Goal: Information Seeking & Learning: Find specific fact

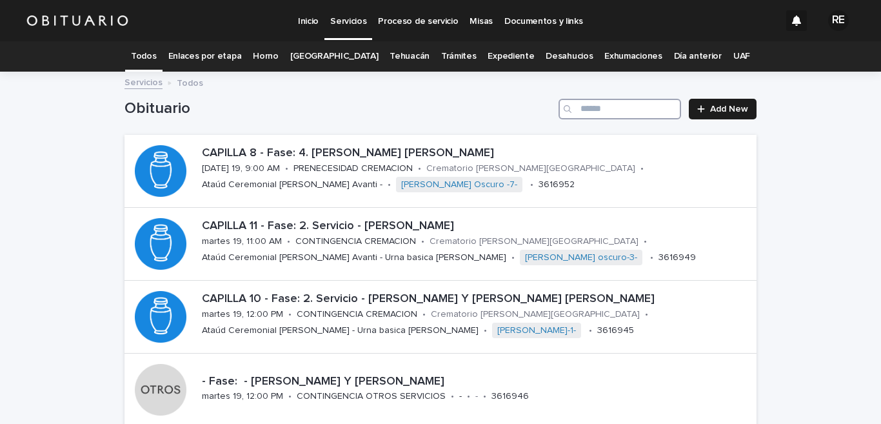
click at [639, 99] on input "Search" at bounding box center [620, 109] width 123 height 21
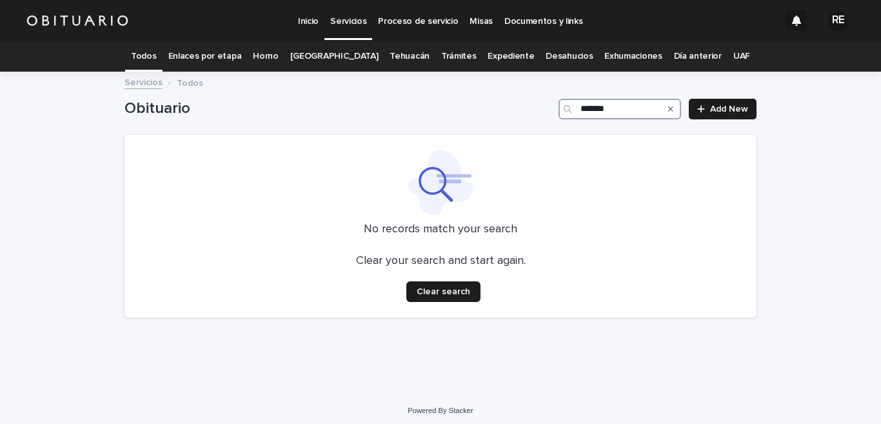
type input "*******"
click at [504, 56] on link "Expediente" at bounding box center [511, 56] width 46 height 30
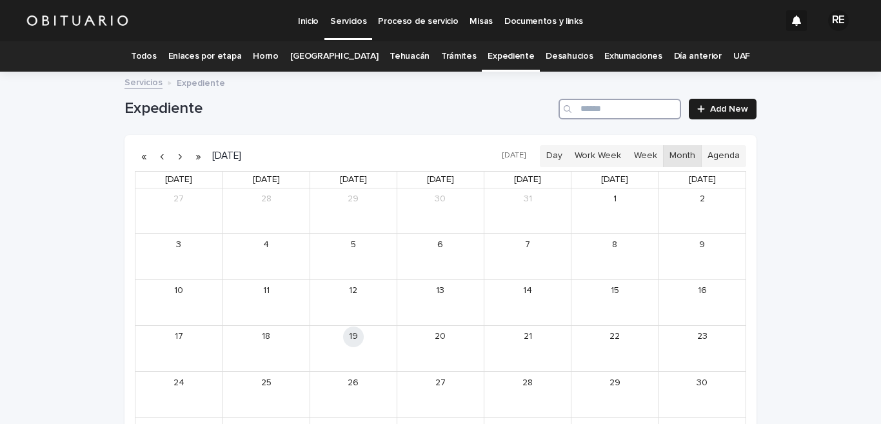
click at [603, 111] on input "Search" at bounding box center [620, 109] width 123 height 21
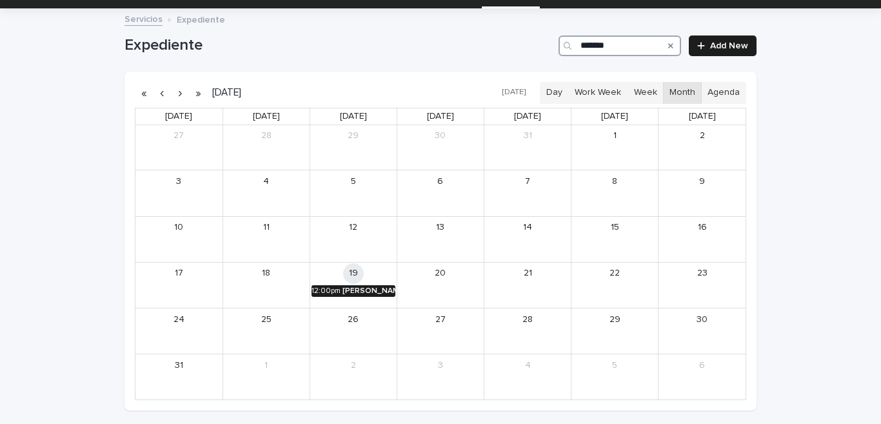
click at [357, 289] on div "[PERSON_NAME] Y [PERSON_NAME]" at bounding box center [369, 290] width 53 height 9
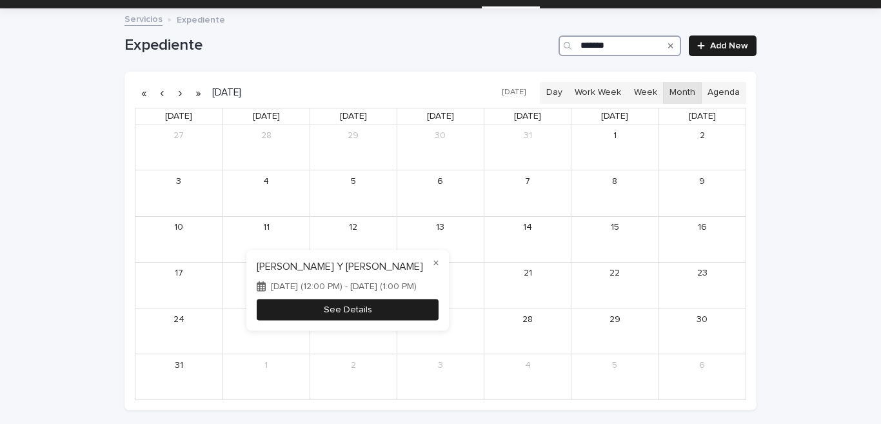
type input "*******"
click at [401, 312] on button "See Details" at bounding box center [348, 309] width 182 height 21
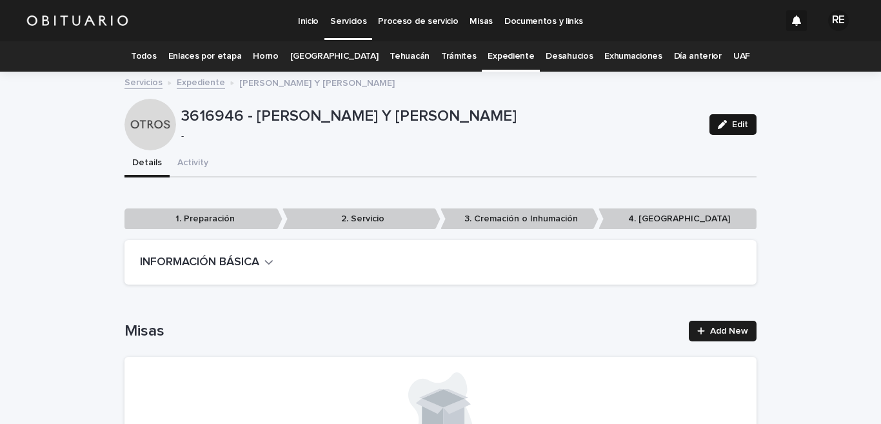
click at [727, 119] on button "Edit" at bounding box center [733, 124] width 47 height 21
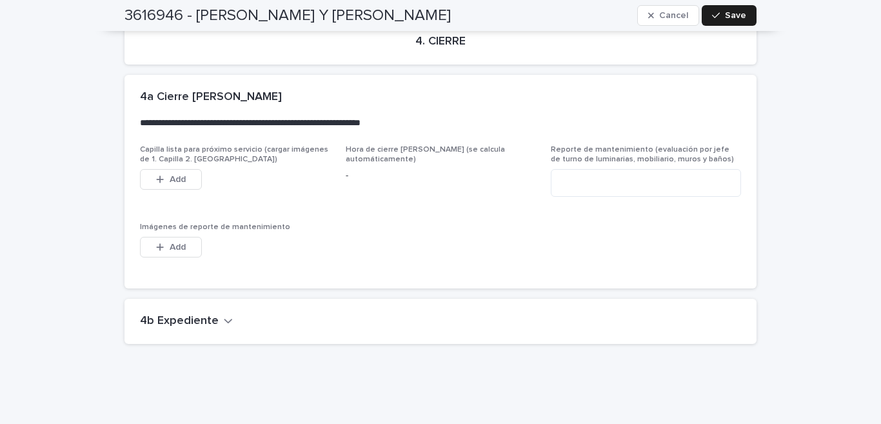
scroll to position [2882, 0]
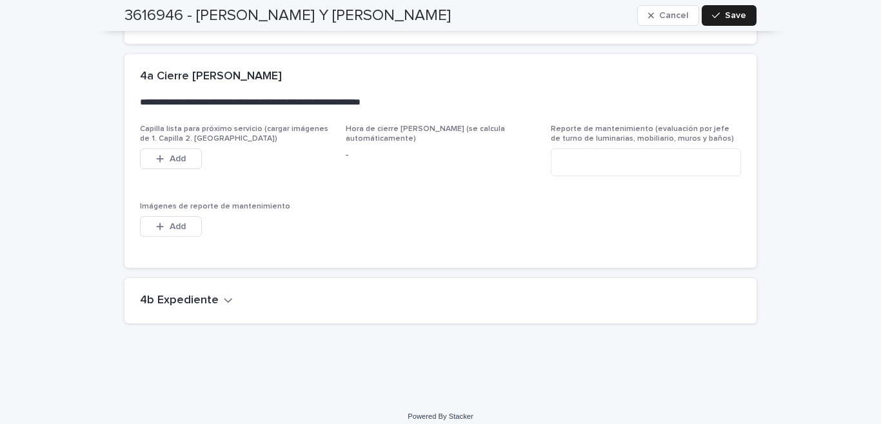
click at [190, 294] on h2 "4b Expediente" at bounding box center [179, 301] width 79 height 14
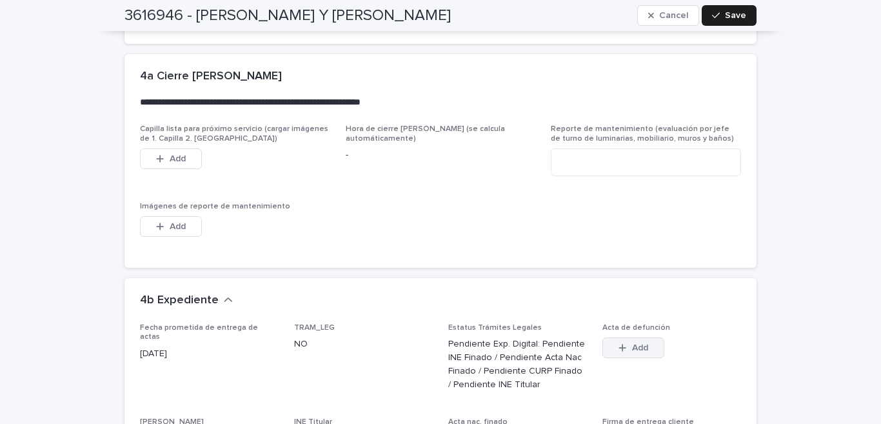
click at [624, 344] on button "Add" at bounding box center [634, 347] width 62 height 21
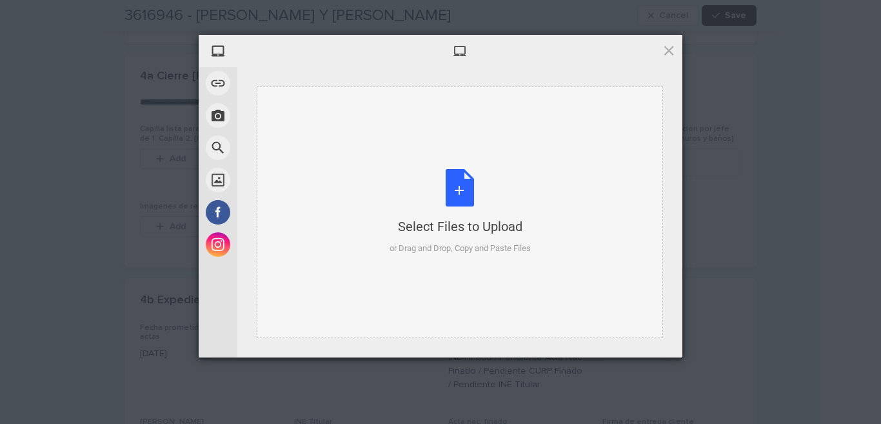
click at [464, 185] on div "Select Files to Upload or Drag and Drop, Copy and Paste Files" at bounding box center [460, 212] width 141 height 86
click at [668, 49] on span at bounding box center [669, 50] width 14 height 14
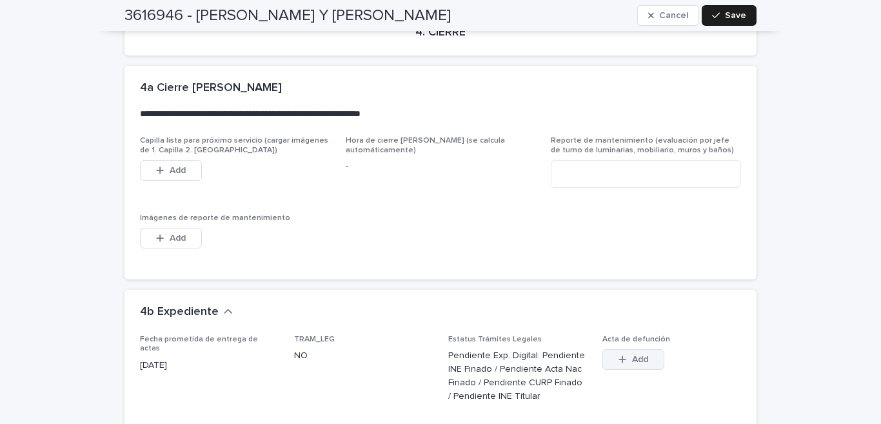
scroll to position [2933, 0]
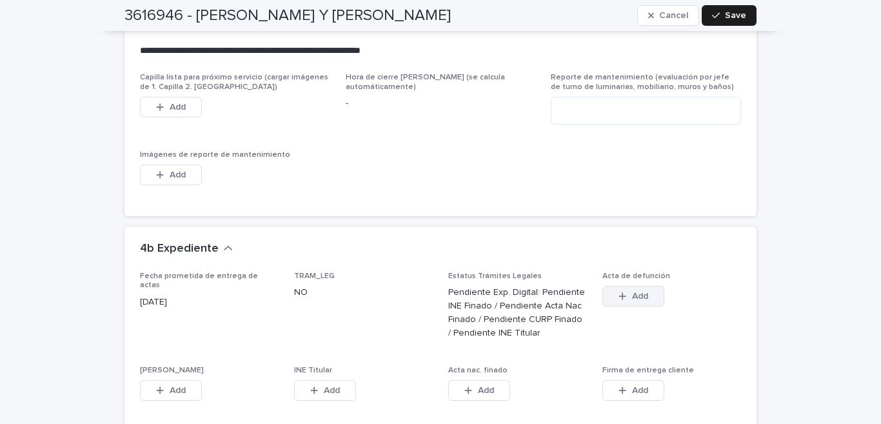
click at [636, 292] on span "Add" at bounding box center [640, 296] width 16 height 9
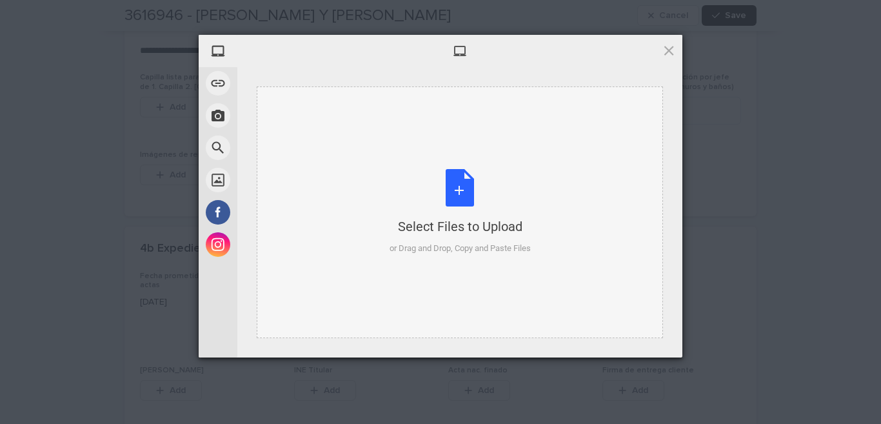
click at [449, 177] on div "Select Files to Upload or Drag and Drop, Copy and Paste Files" at bounding box center [460, 212] width 141 height 86
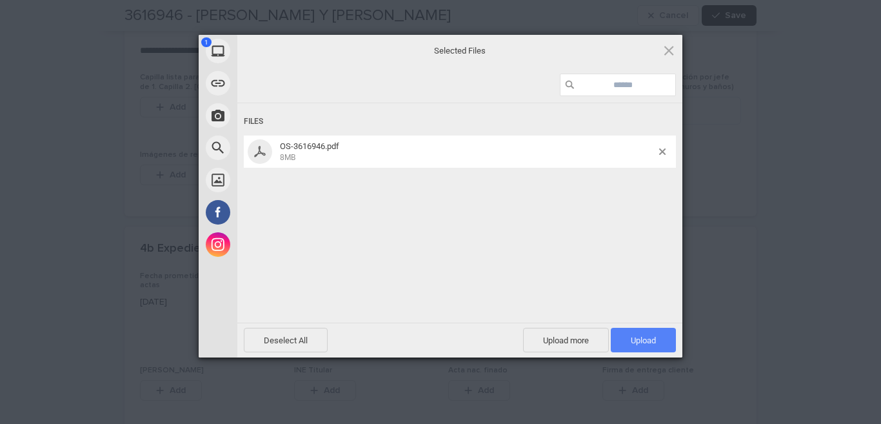
click at [662, 341] on span "Upload 1" at bounding box center [643, 340] width 65 height 25
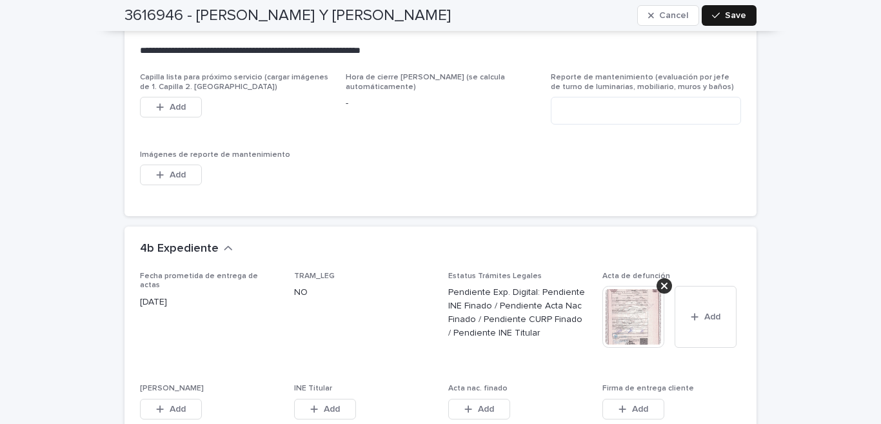
click at [716, 17] on icon "button" at bounding box center [716, 15] width 8 height 9
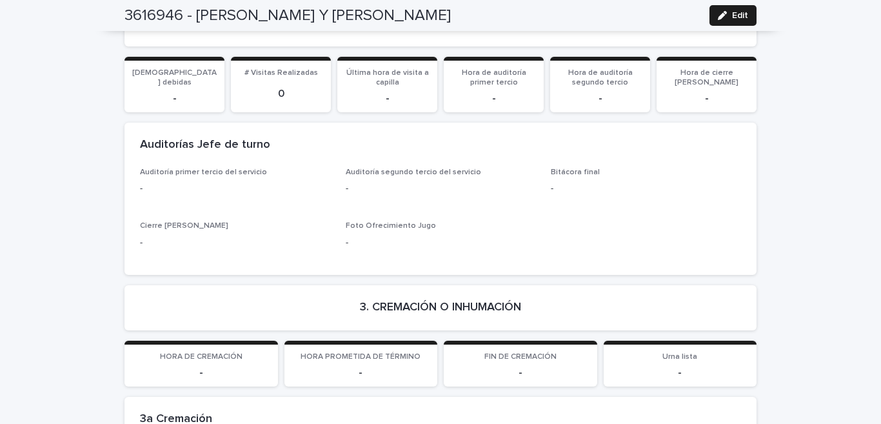
scroll to position [1534, 0]
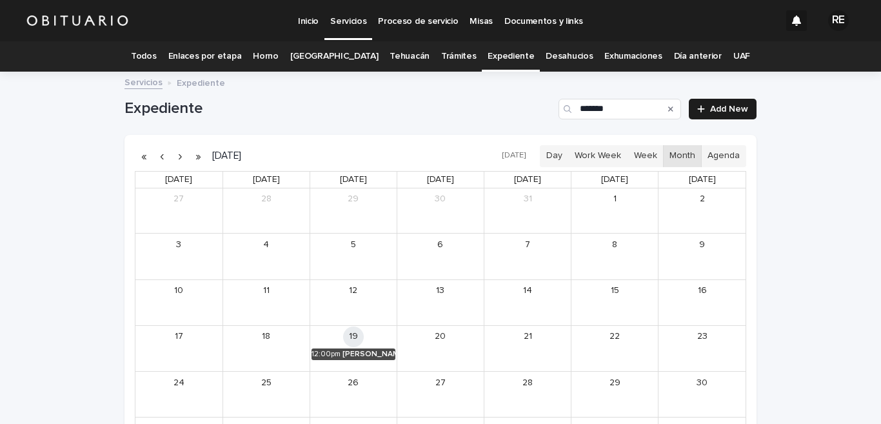
click at [668, 106] on icon "Search" at bounding box center [670, 109] width 5 height 8
click at [609, 109] on input "*******" at bounding box center [620, 109] width 123 height 21
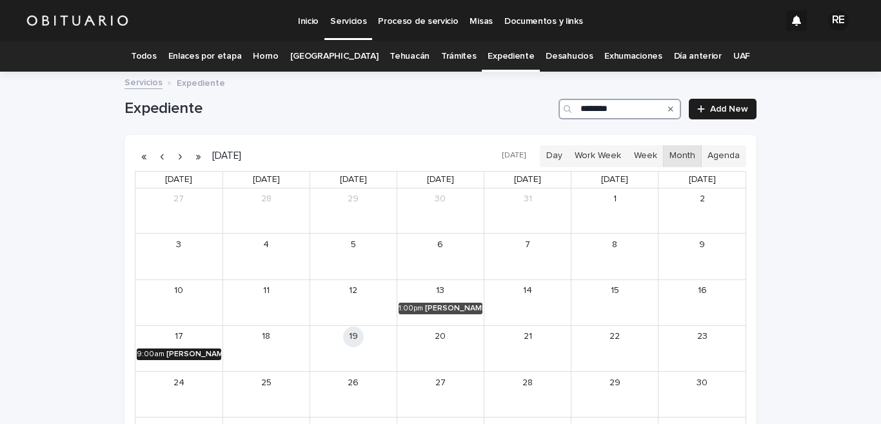
click at [166, 354] on div "[PERSON_NAME]" at bounding box center [193, 354] width 55 height 9
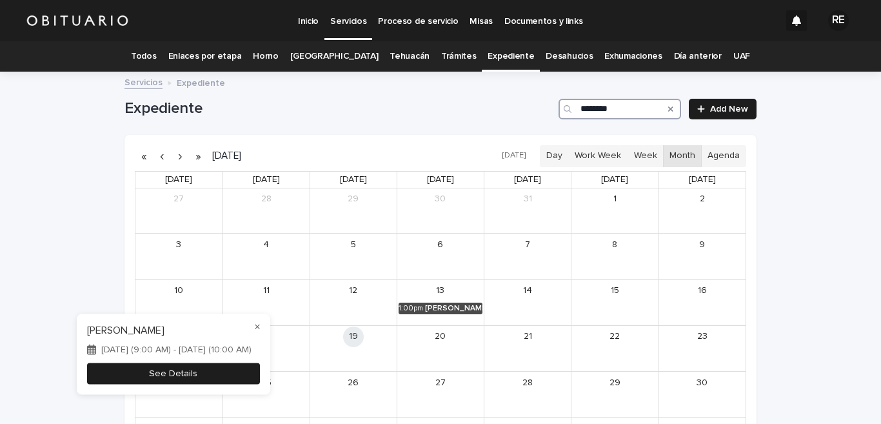
type input "********"
click at [220, 373] on button "See Details" at bounding box center [173, 373] width 173 height 21
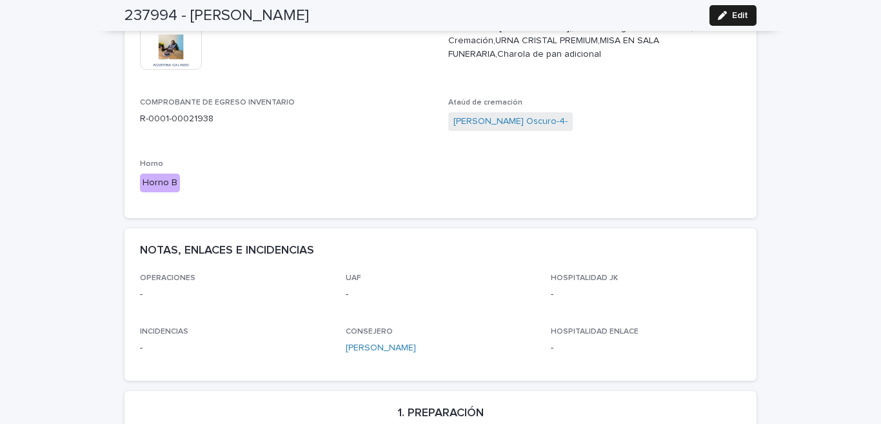
scroll to position [572, 0]
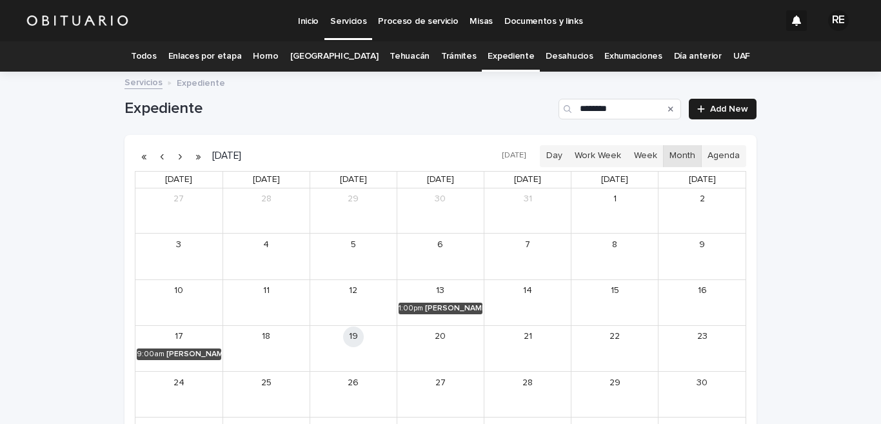
click at [156, 54] on link "Todos" at bounding box center [143, 56] width 25 height 30
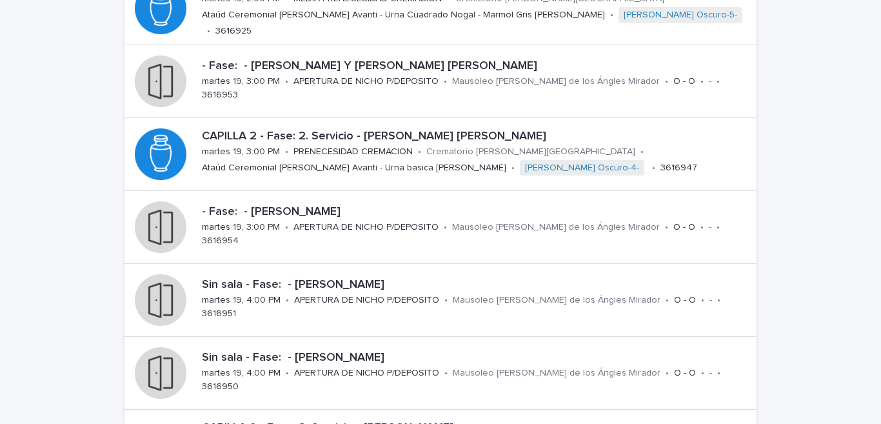
scroll to position [508, 0]
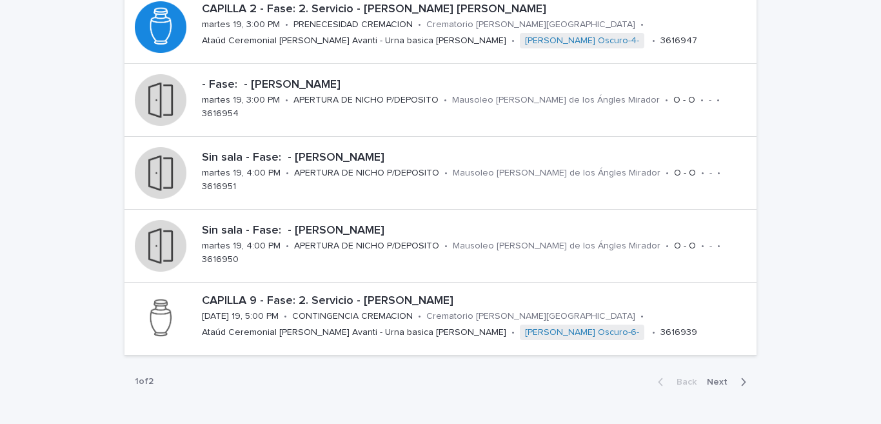
click at [717, 382] on span "Next" at bounding box center [721, 381] width 28 height 9
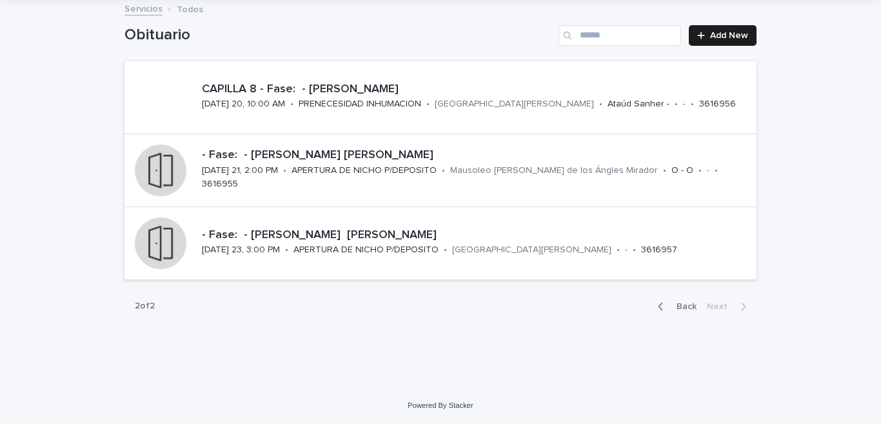
scroll to position [74, 0]
click at [658, 305] on icon "button" at bounding box center [661, 307] width 6 height 12
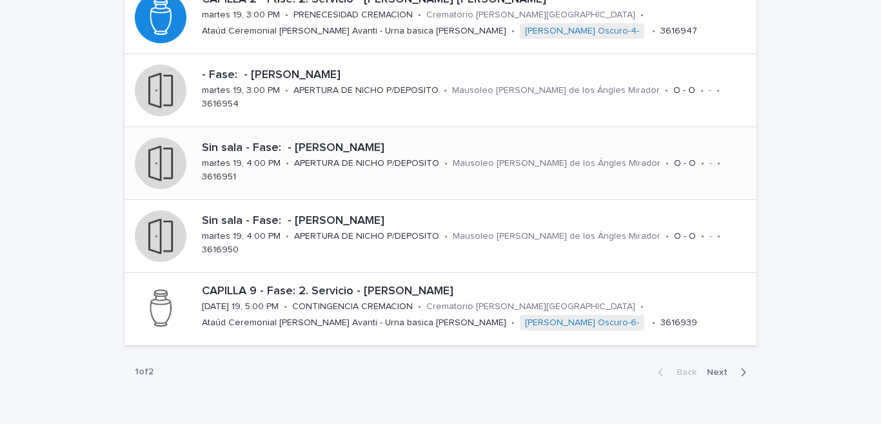
scroll to position [582, 0]
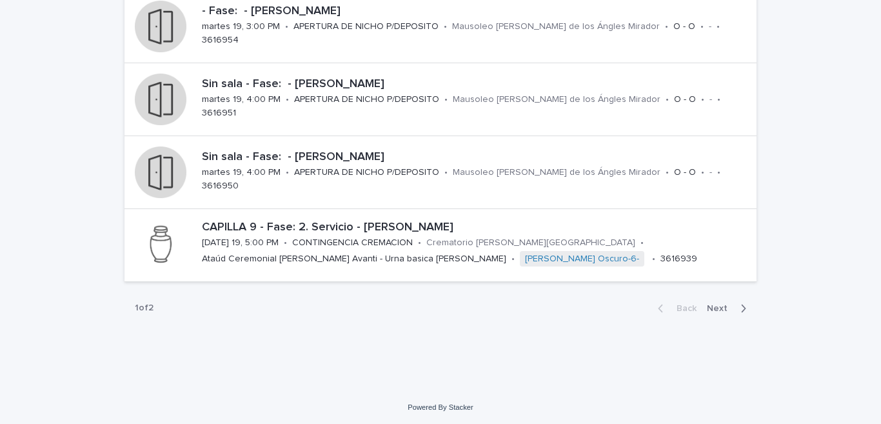
click at [717, 309] on span "Next" at bounding box center [721, 308] width 28 height 9
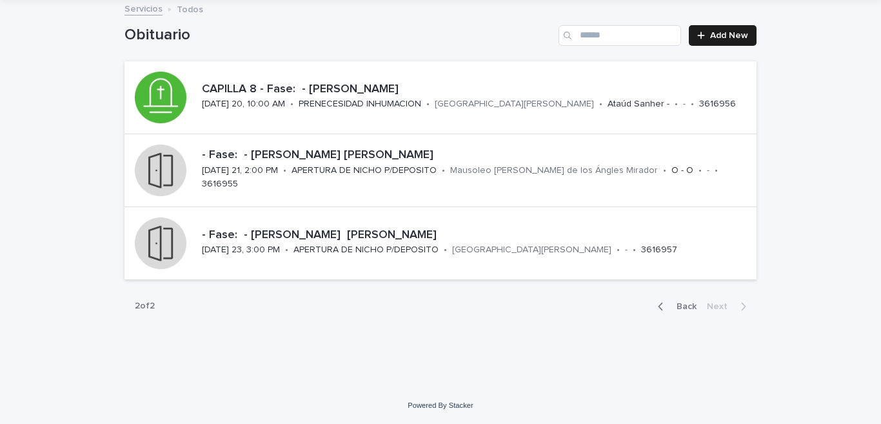
scroll to position [74, 0]
click at [654, 307] on button "Back" at bounding box center [675, 307] width 54 height 12
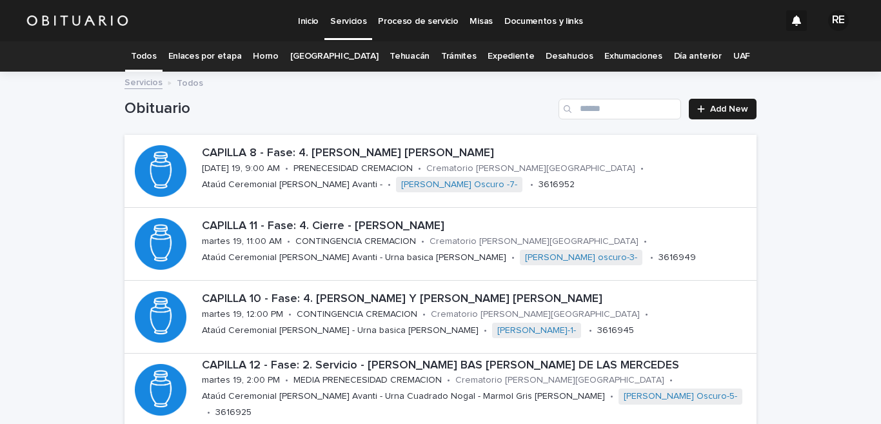
click at [501, 54] on link "Expediente" at bounding box center [511, 56] width 46 height 30
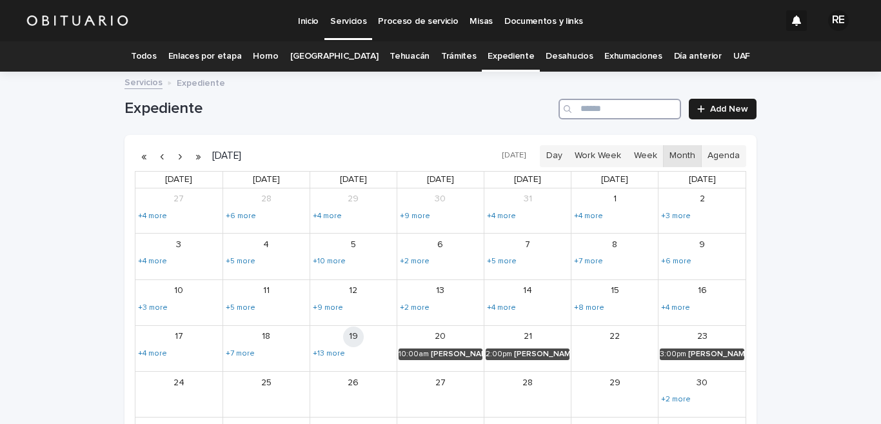
click at [614, 101] on input "Search" at bounding box center [620, 109] width 123 height 21
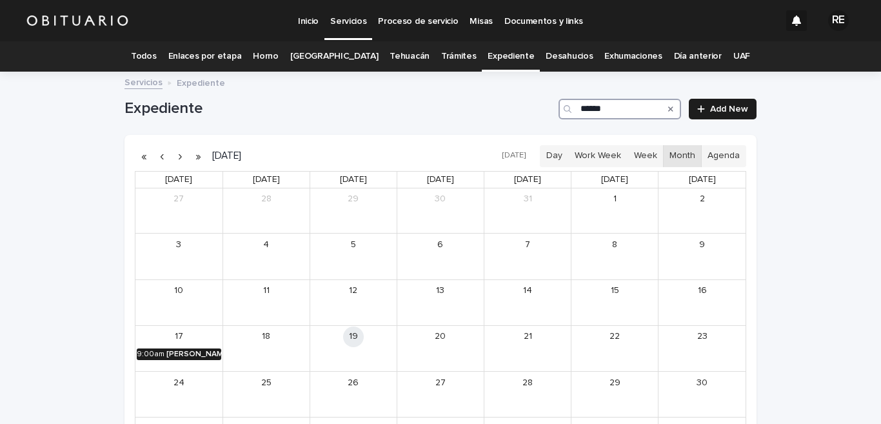
click at [193, 351] on div "[PERSON_NAME]" at bounding box center [193, 354] width 55 height 9
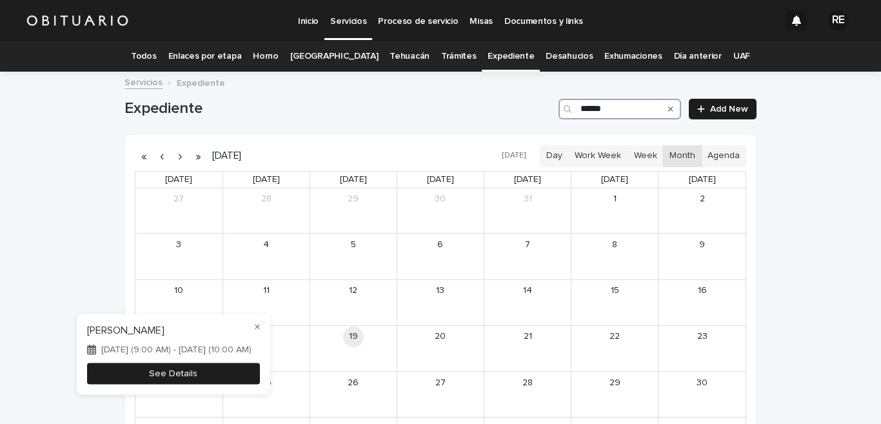
type input "******"
click at [254, 368] on button "See Details" at bounding box center [173, 373] width 173 height 21
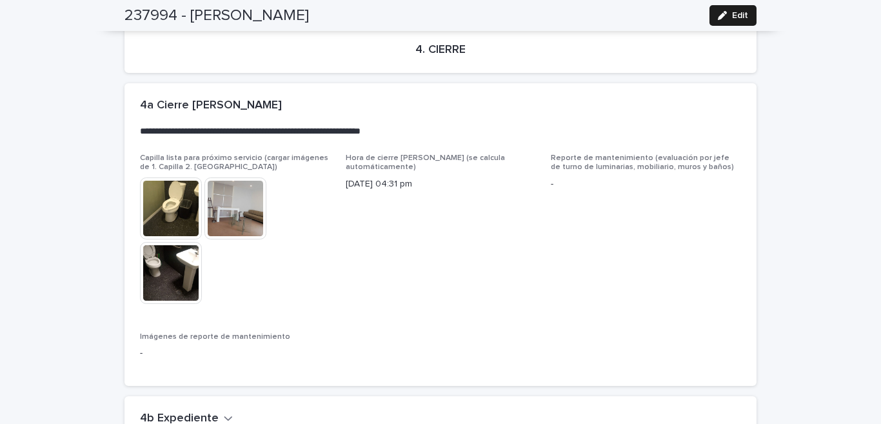
scroll to position [3182, 0]
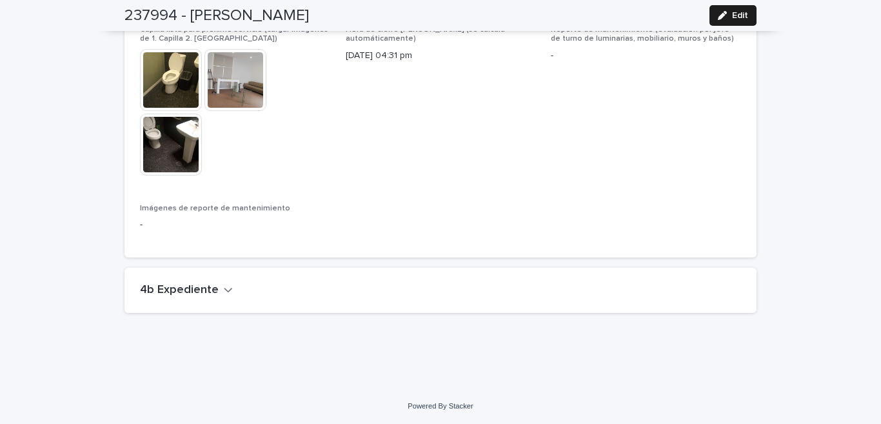
click at [194, 288] on h2 "4b Expediente" at bounding box center [179, 290] width 79 height 14
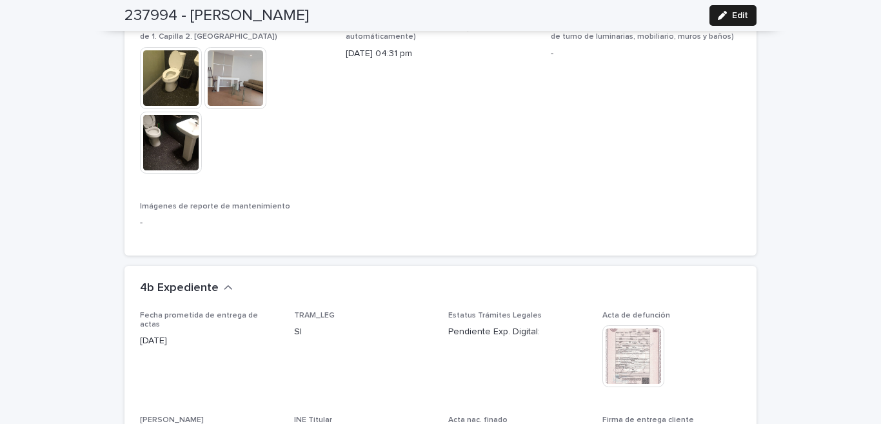
scroll to position [3373, 0]
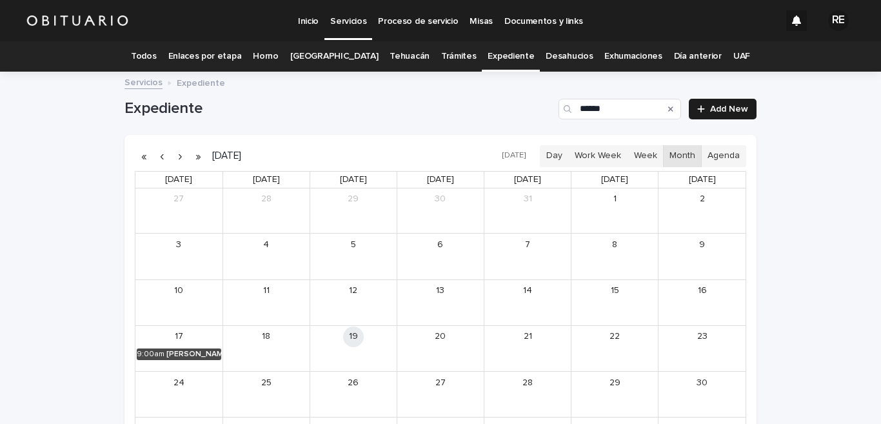
click at [155, 55] on link "Todos" at bounding box center [143, 56] width 25 height 30
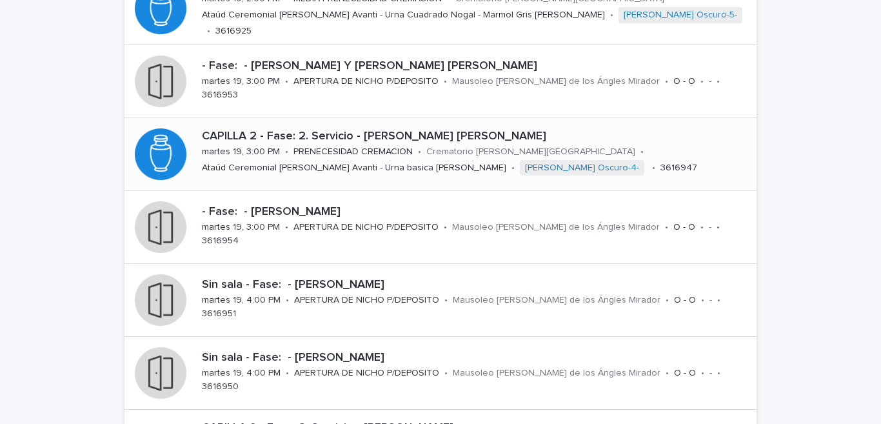
scroll to position [572, 0]
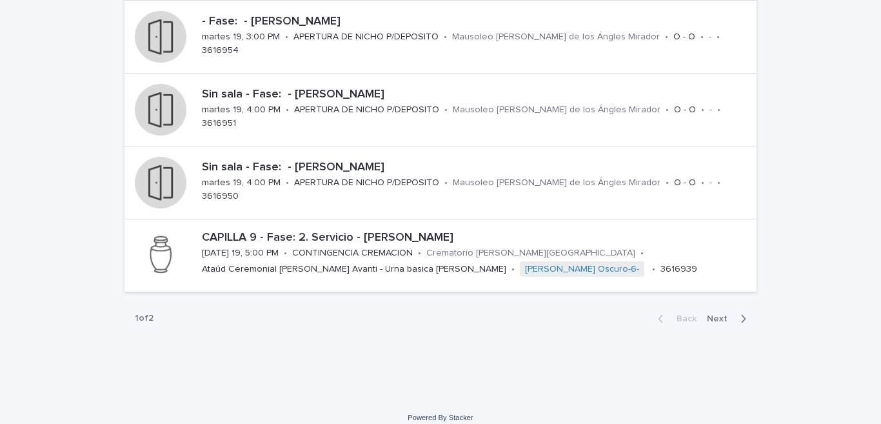
click at [741, 316] on icon "button" at bounding box center [744, 319] width 6 height 12
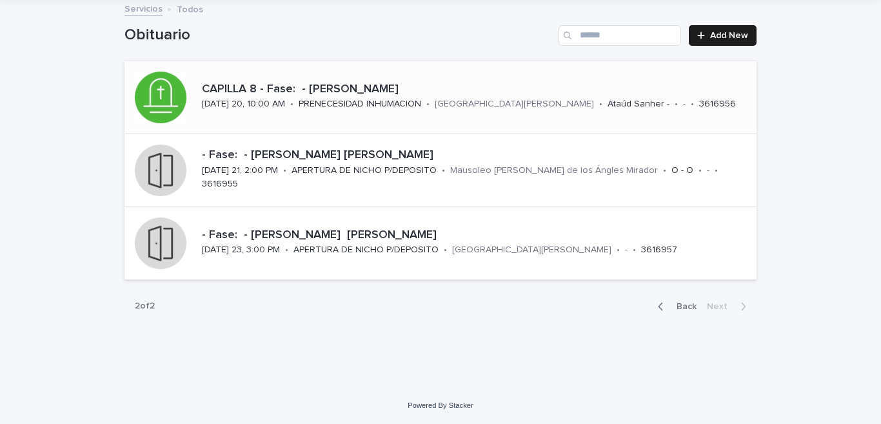
scroll to position [74, 0]
click at [391, 89] on p "CAPILLA 8 - Fase: - [PERSON_NAME]" at bounding box center [477, 90] width 550 height 14
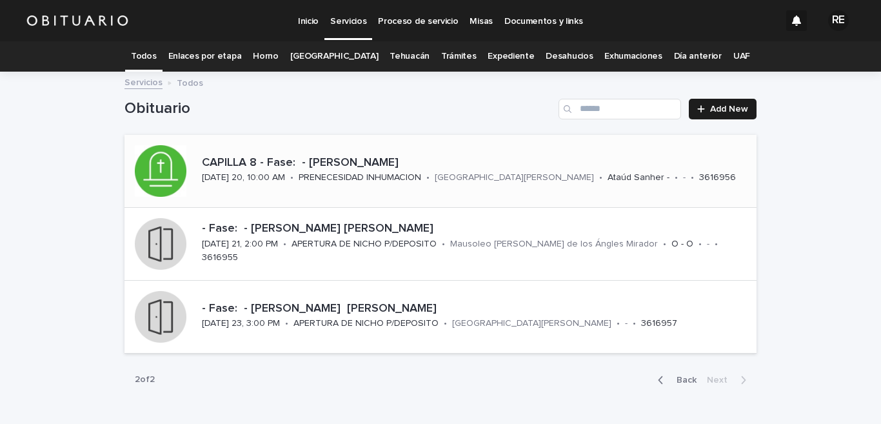
scroll to position [41, 0]
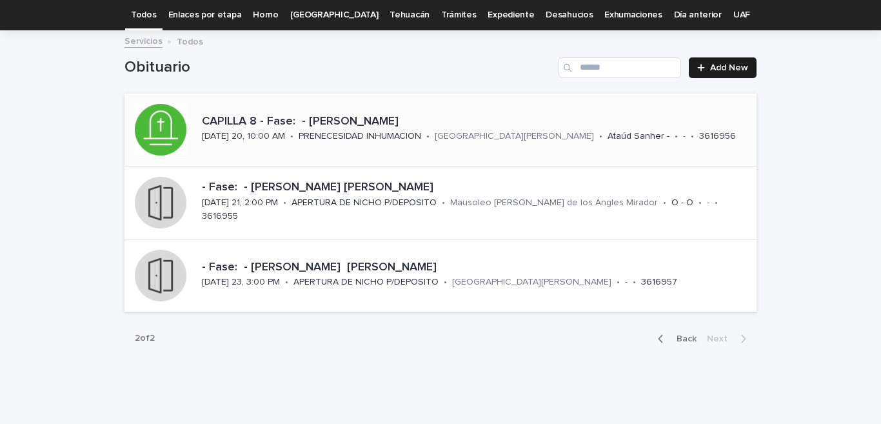
click at [503, 18] on link "Expediente" at bounding box center [511, 15] width 46 height 30
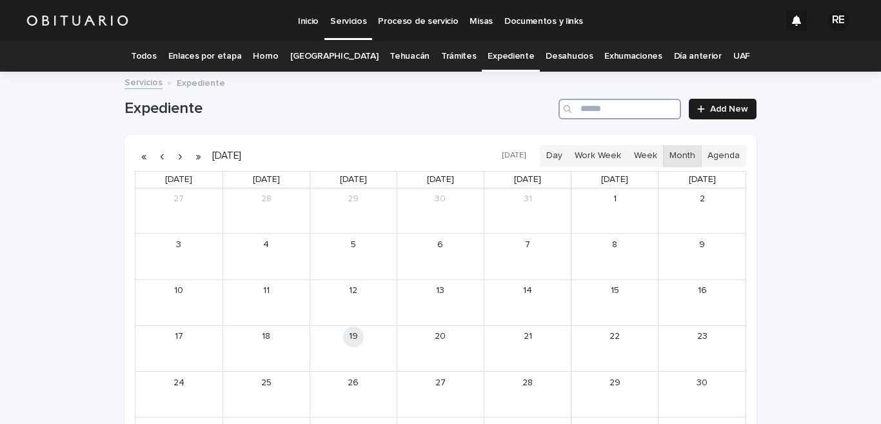
click at [598, 105] on input "Search" at bounding box center [620, 109] width 123 height 21
click at [343, 354] on div "[PERSON_NAME] Y [PERSON_NAME]" at bounding box center [369, 354] width 53 height 9
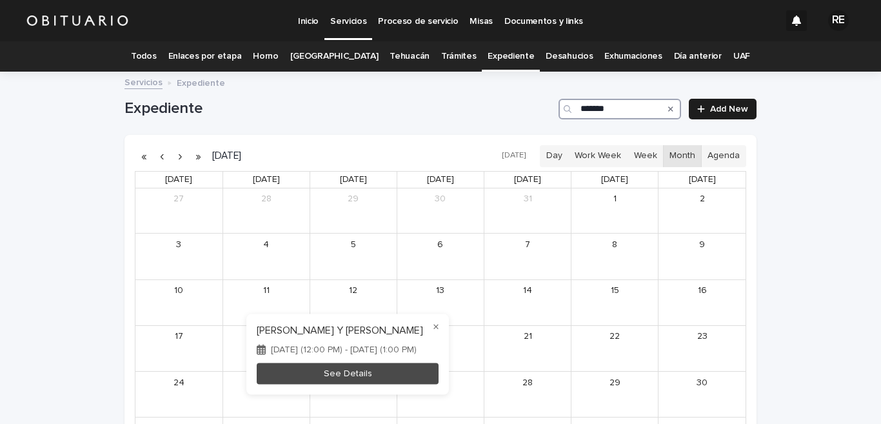
type input "*******"
click at [439, 364] on button "See Details" at bounding box center [348, 373] width 182 height 21
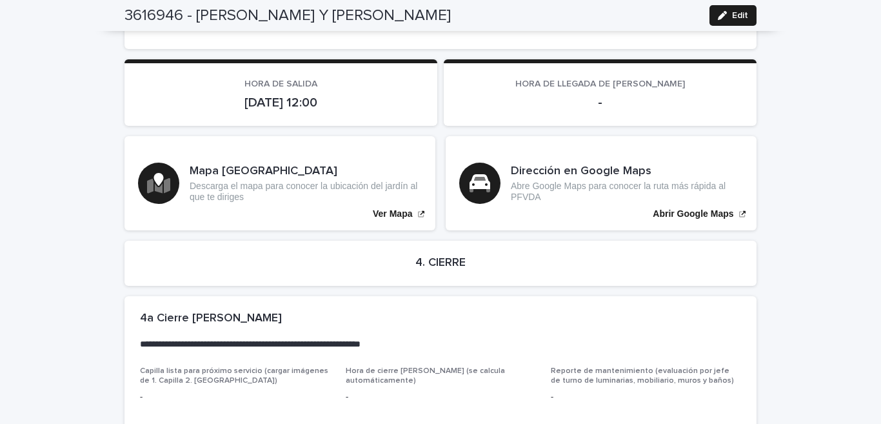
scroll to position [2568, 0]
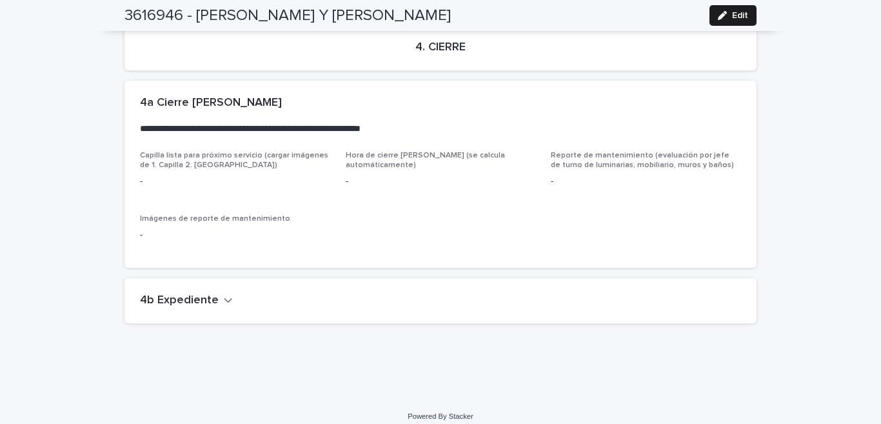
click at [185, 294] on h2 "4b Expediente" at bounding box center [179, 301] width 79 height 14
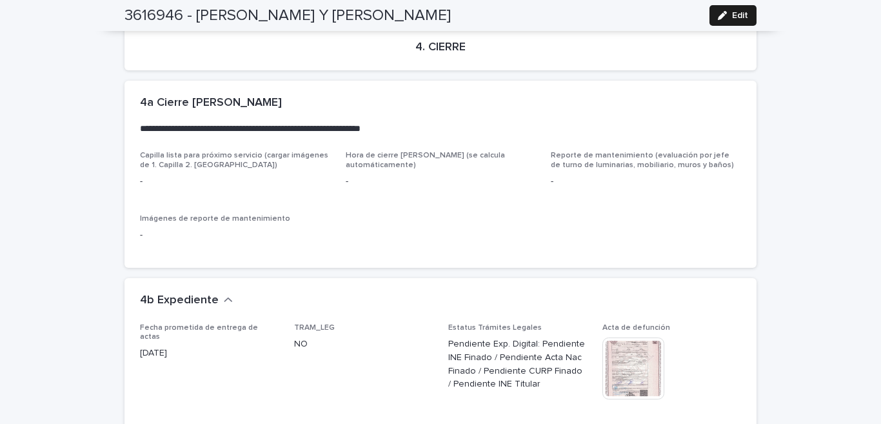
scroll to position [2695, 0]
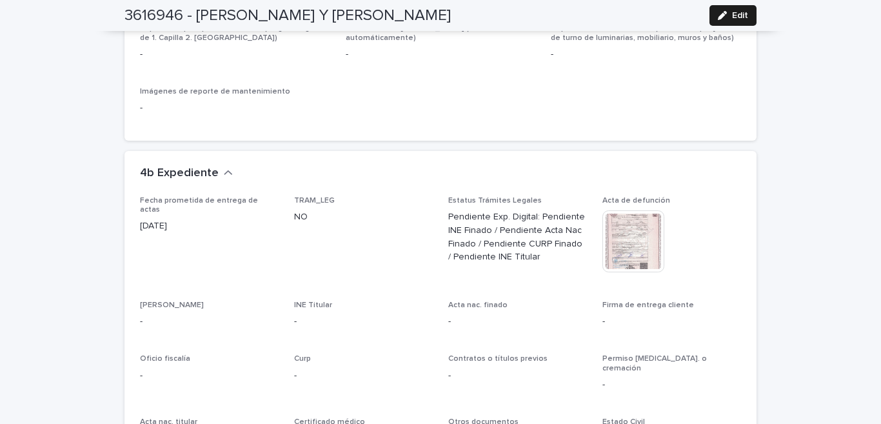
click at [641, 241] on img at bounding box center [634, 241] width 62 height 62
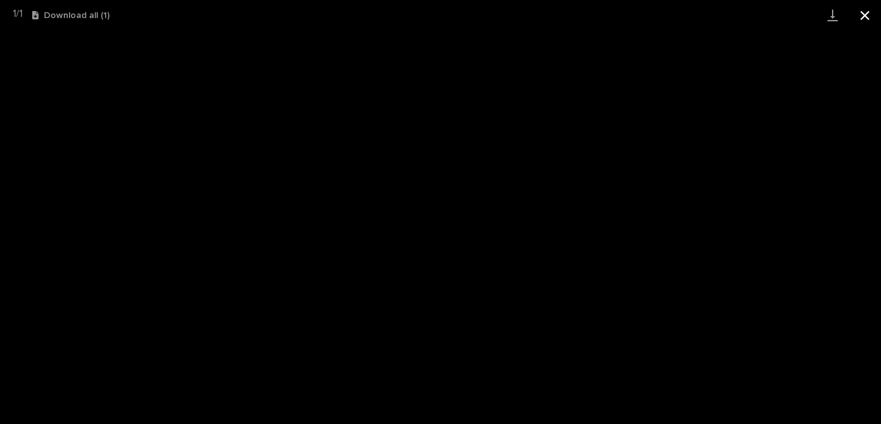
click at [865, 14] on button "Close gallery" at bounding box center [865, 15] width 32 height 30
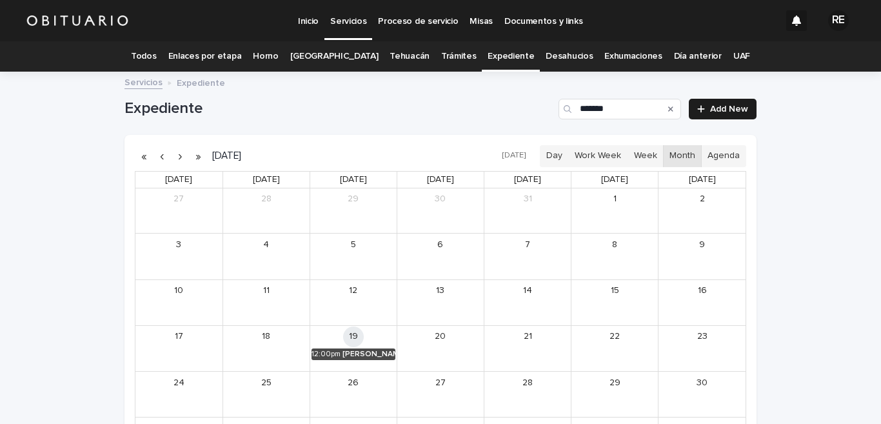
click at [668, 109] on icon "Search" at bounding box center [670, 109] width 5 height 8
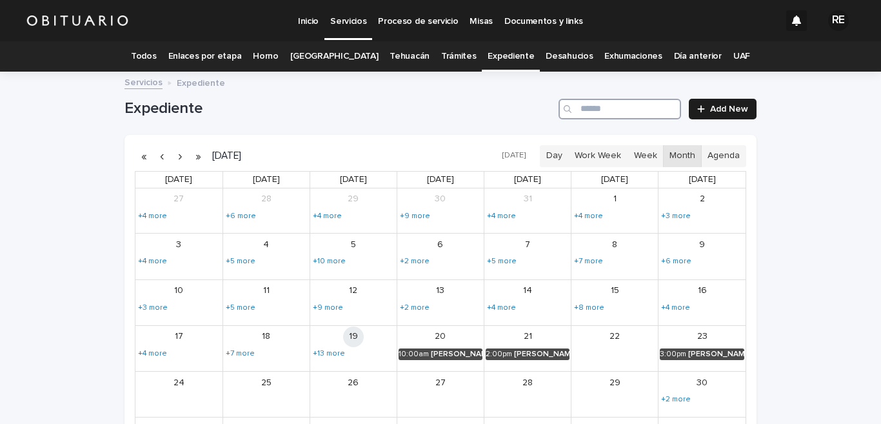
click at [604, 108] on input "Search" at bounding box center [620, 109] width 123 height 21
type input "*******"
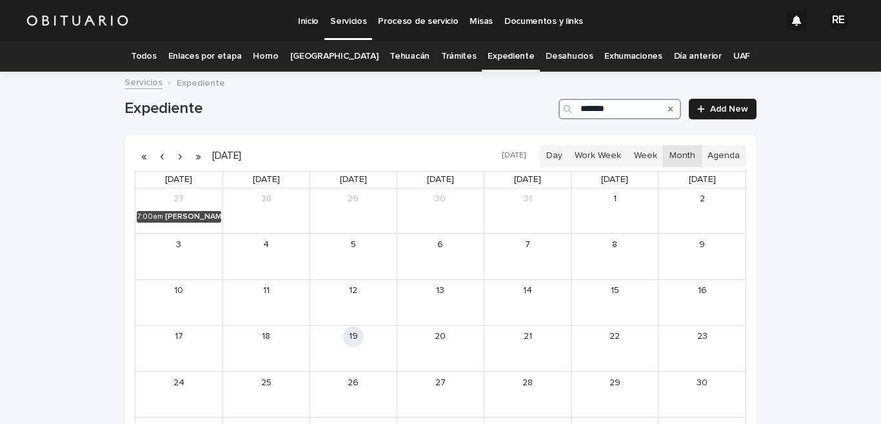
scroll to position [63, 0]
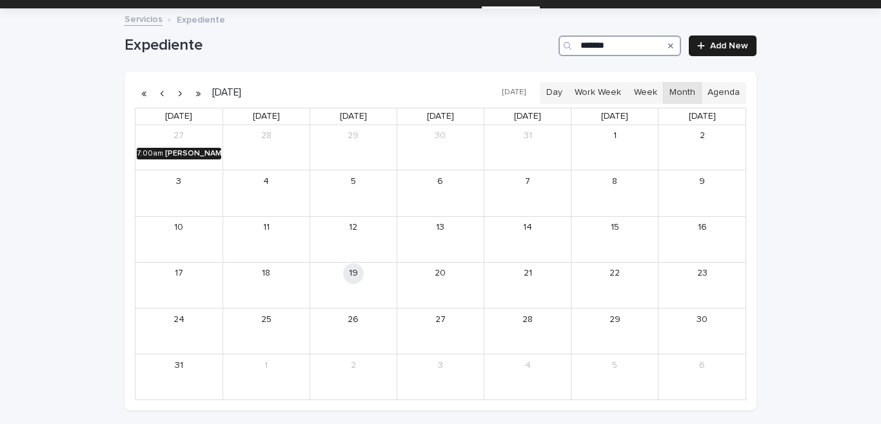
click at [176, 151] on div "[PERSON_NAME]" at bounding box center [193, 153] width 56 height 9
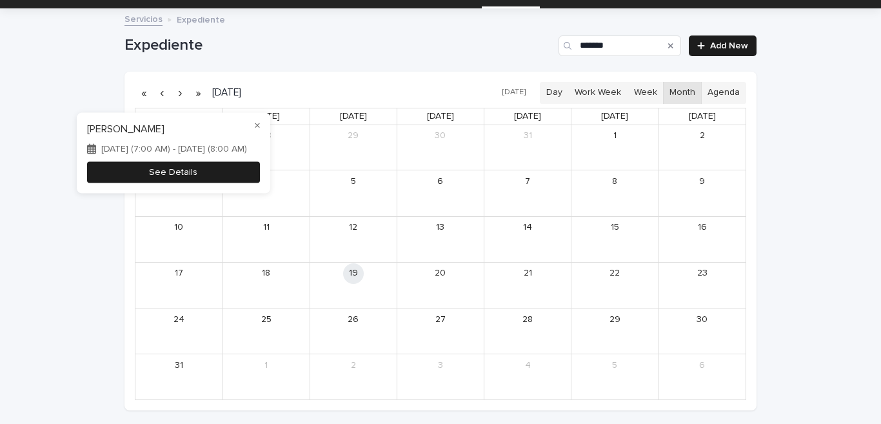
click at [222, 168] on button "See Details" at bounding box center [173, 172] width 173 height 21
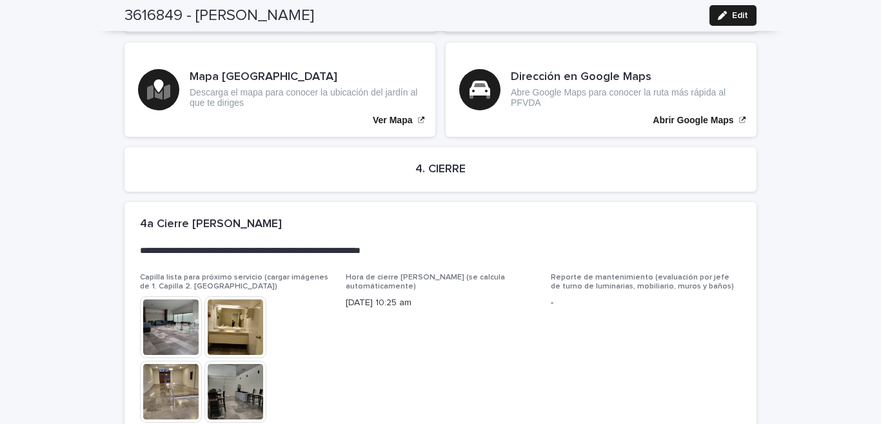
scroll to position [3097, 0]
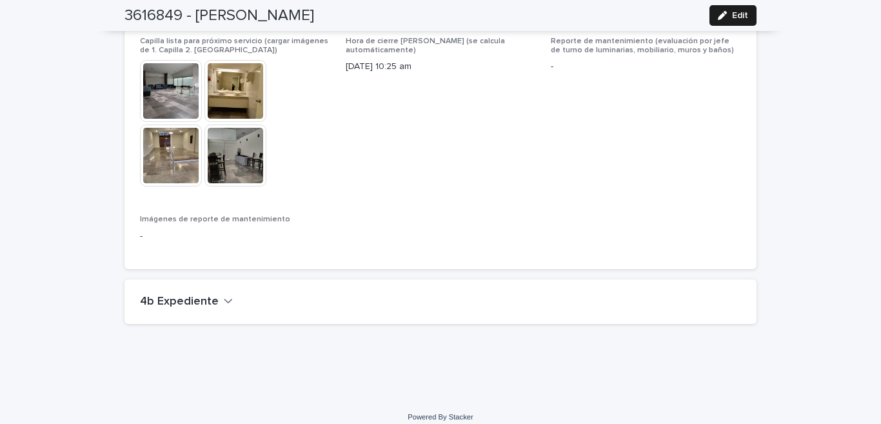
click at [196, 295] on h2 "4b Expediente" at bounding box center [179, 302] width 79 height 14
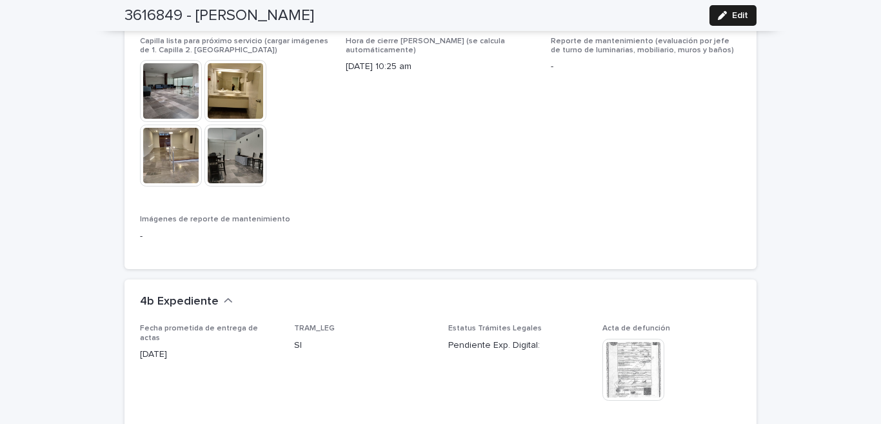
click at [620, 355] on img at bounding box center [634, 370] width 62 height 62
